Goal: Task Accomplishment & Management: Manage account settings

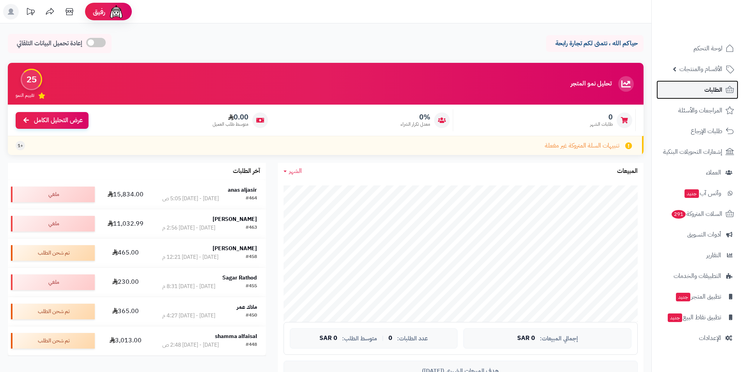
click at [695, 93] on link "الطلبات" at bounding box center [697, 89] width 82 height 19
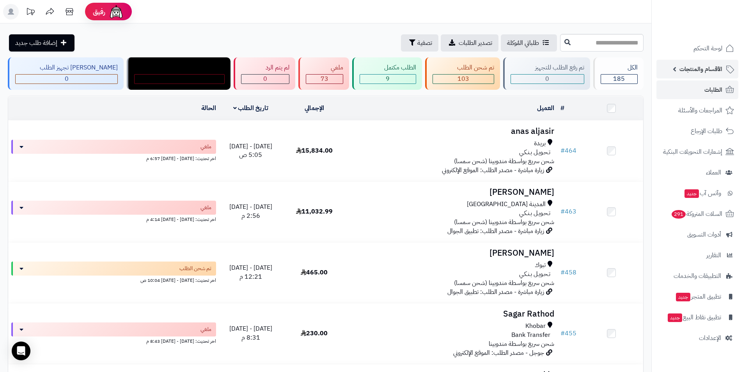
click at [675, 68] on link "الأقسام والمنتجات" at bounding box center [697, 69] width 82 height 19
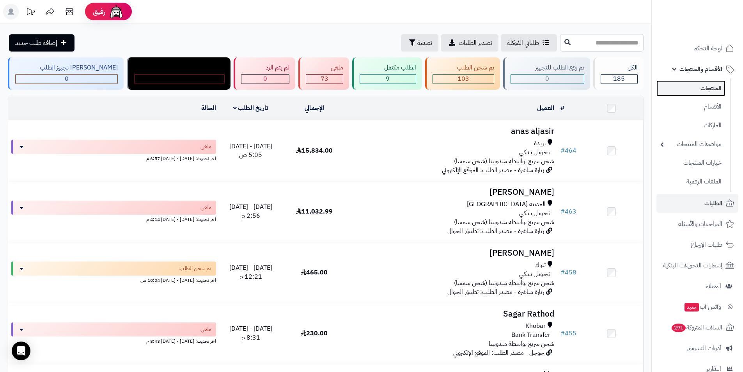
click at [683, 88] on link "المنتجات" at bounding box center [690, 88] width 69 height 16
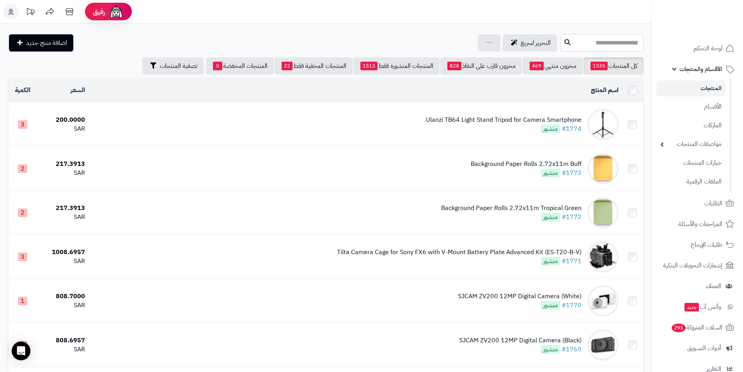
click at [593, 46] on input "text" at bounding box center [601, 43] width 83 height 18
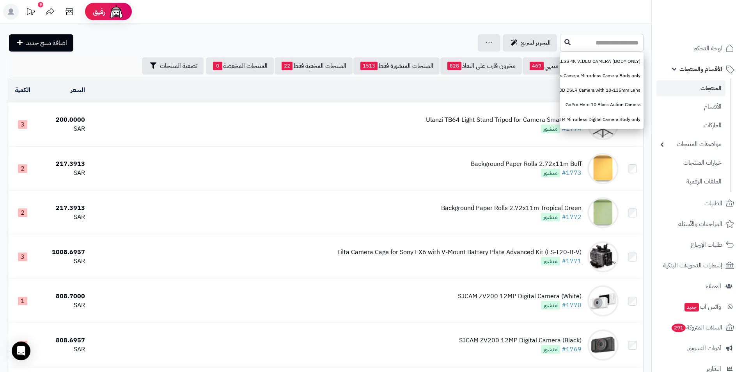
click at [594, 42] on input "text" at bounding box center [601, 43] width 83 height 18
click at [667, 47] on link "لوحة التحكم" at bounding box center [697, 48] width 82 height 19
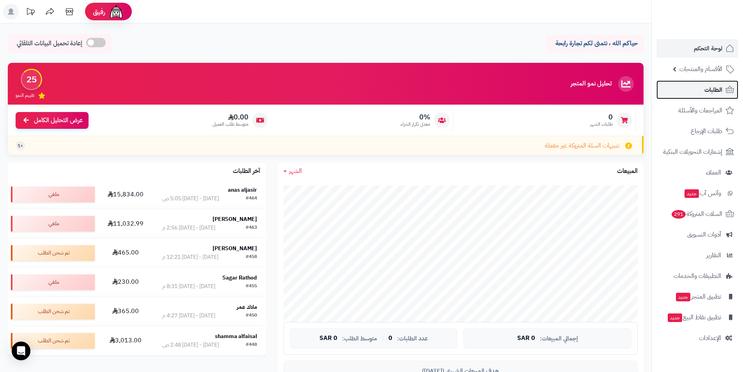
click at [703, 87] on link "الطلبات" at bounding box center [697, 89] width 82 height 19
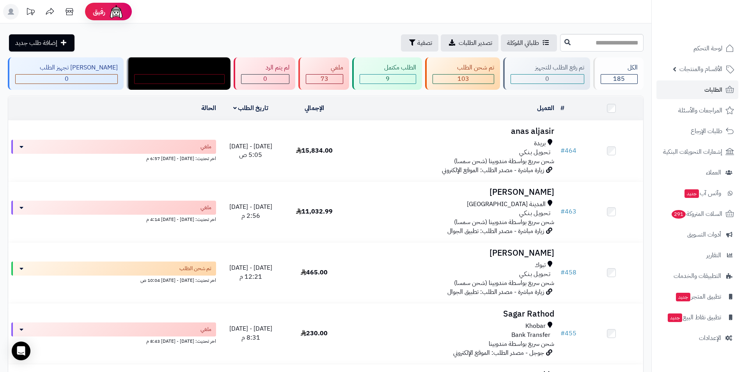
drag, startPoint x: 541, startPoint y: 142, endPoint x: 275, endPoint y: 5, distance: 299.0
